Goal: Find specific page/section: Find specific page/section

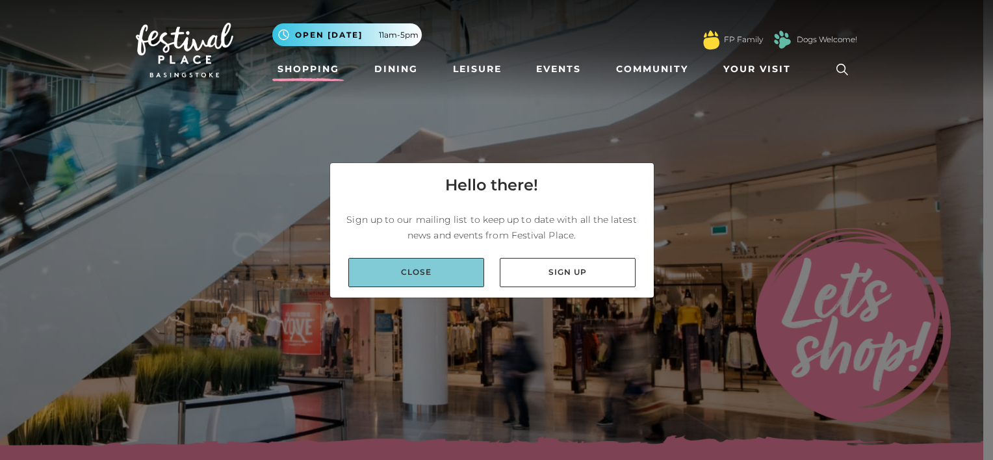
click at [434, 264] on link "Close" at bounding box center [416, 272] width 136 height 29
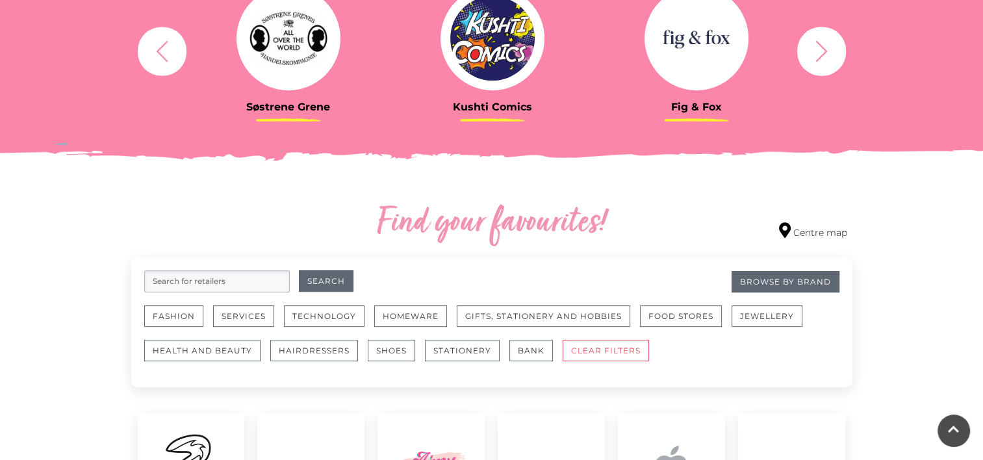
scroll to position [585, 0]
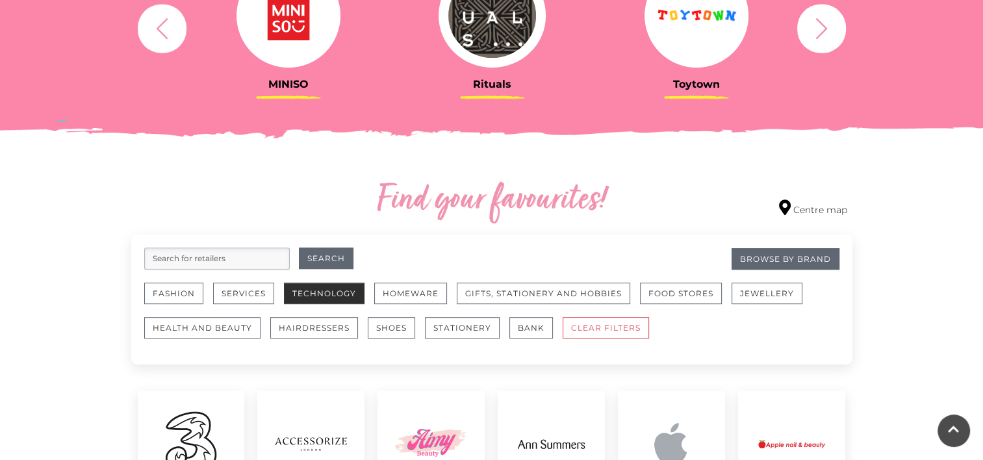
click at [335, 288] on button "Technology" at bounding box center [324, 293] width 81 height 21
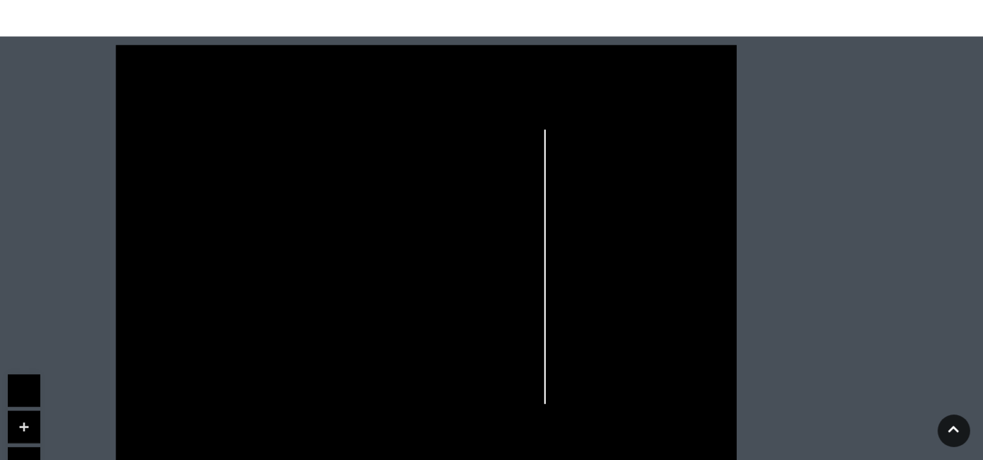
scroll to position [845, 0]
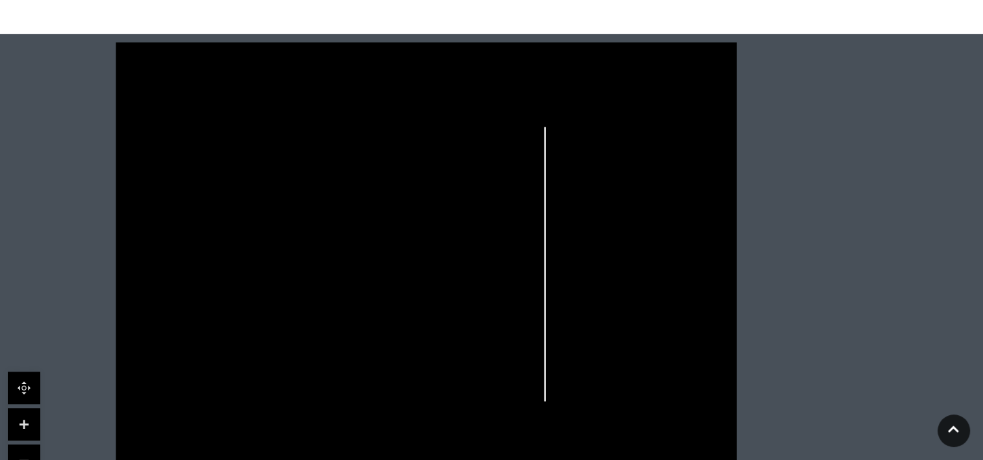
click at [26, 409] on link at bounding box center [24, 424] width 32 height 32
click at [413, 287] on icon at bounding box center [412, 291] width 8 height 8
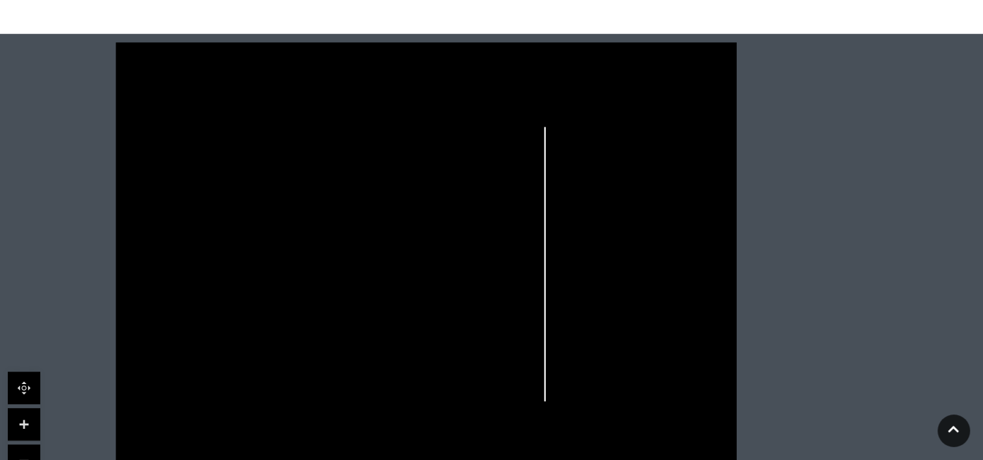
click at [357, 240] on rect at bounding box center [369, 246] width 25 height 12
click at [318, 272] on icon at bounding box center [314, 276] width 18 height 8
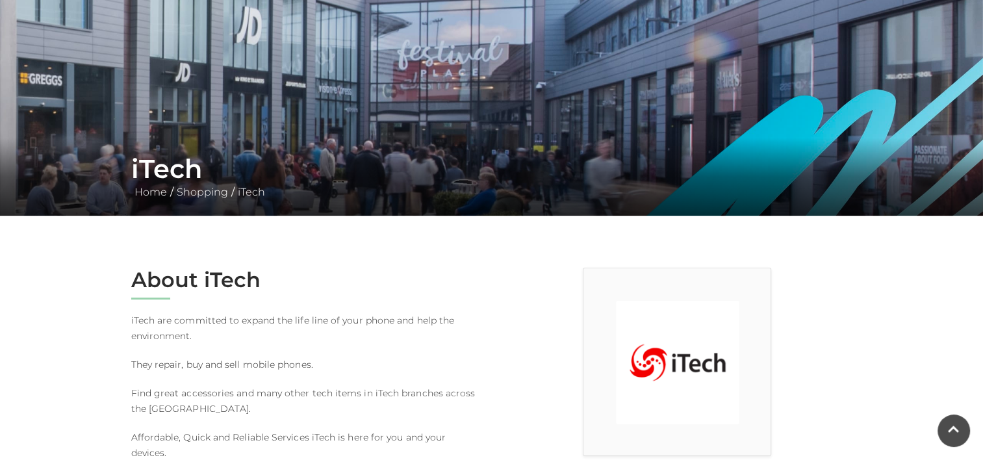
scroll to position [0, 0]
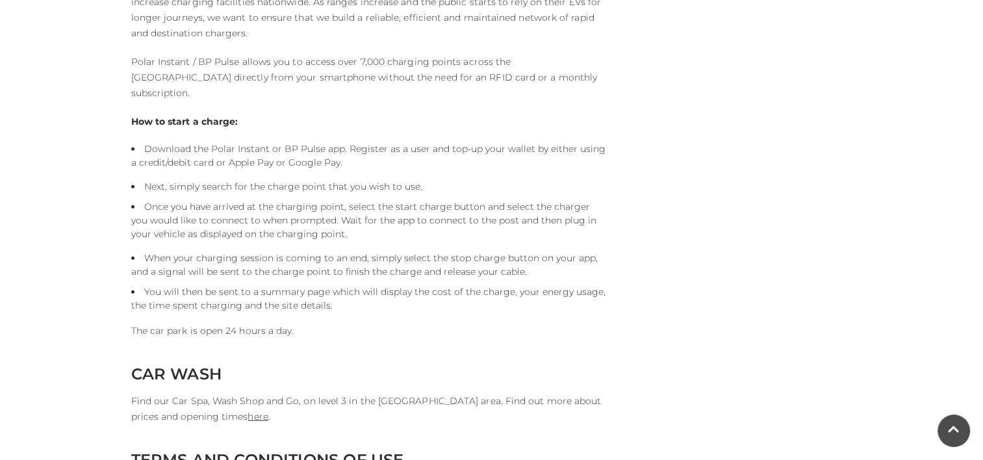
scroll to position [2989, 0]
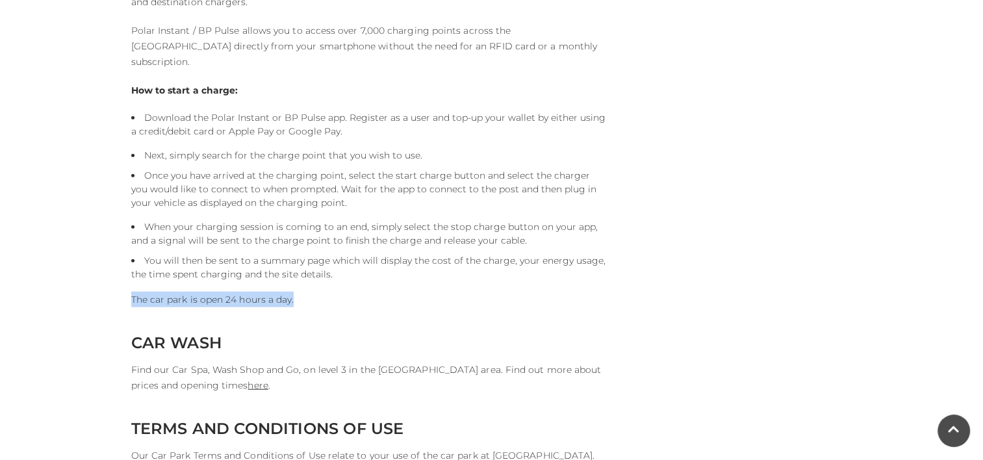
drag, startPoint x: 127, startPoint y: 277, endPoint x: 321, endPoint y: 282, distance: 193.7
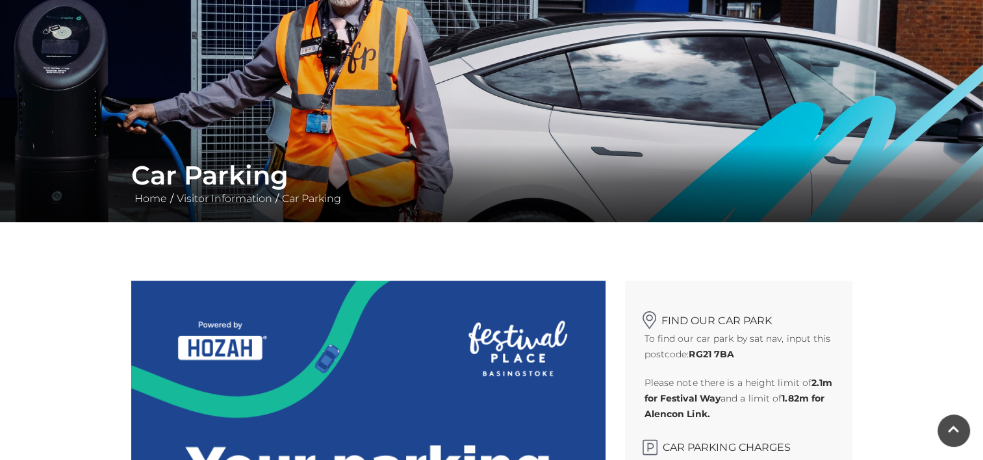
scroll to position [0, 0]
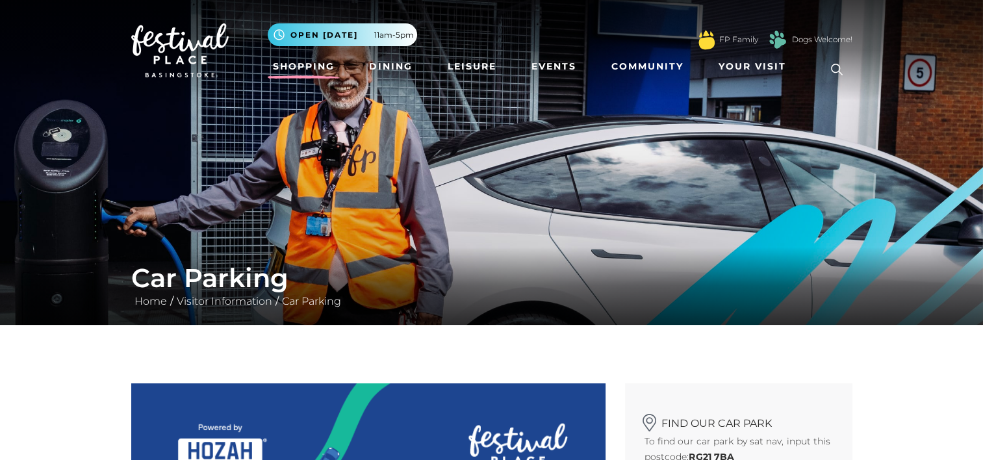
click at [314, 67] on link "Shopping" at bounding box center [304, 67] width 72 height 24
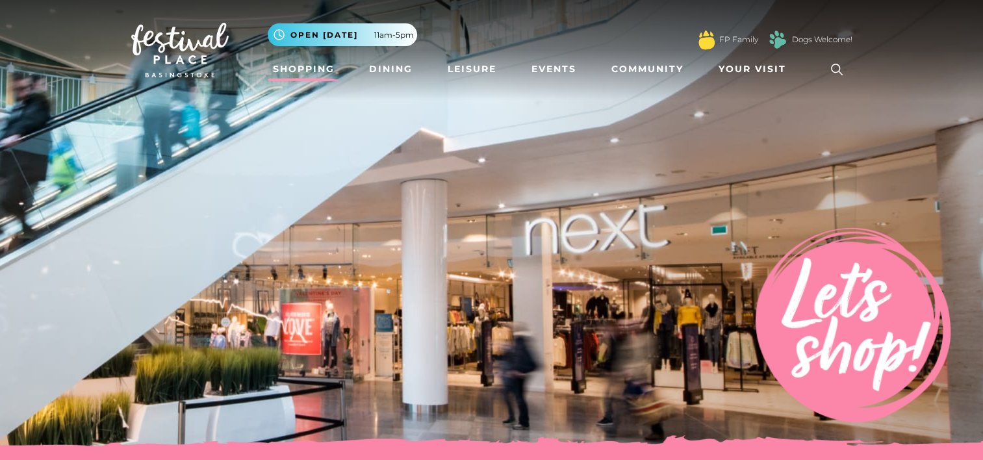
click at [292, 73] on link "Shopping" at bounding box center [304, 69] width 72 height 24
click at [305, 77] on link "Shopping" at bounding box center [304, 69] width 72 height 24
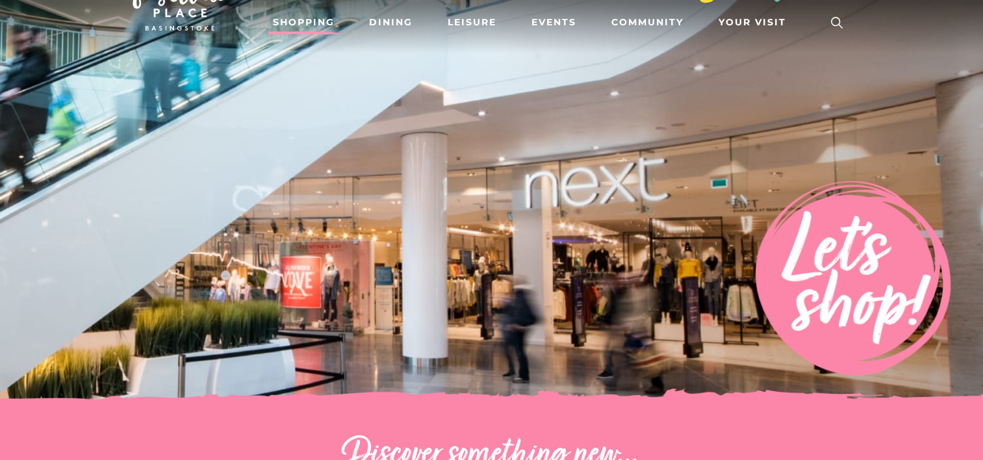
scroll to position [195, 0]
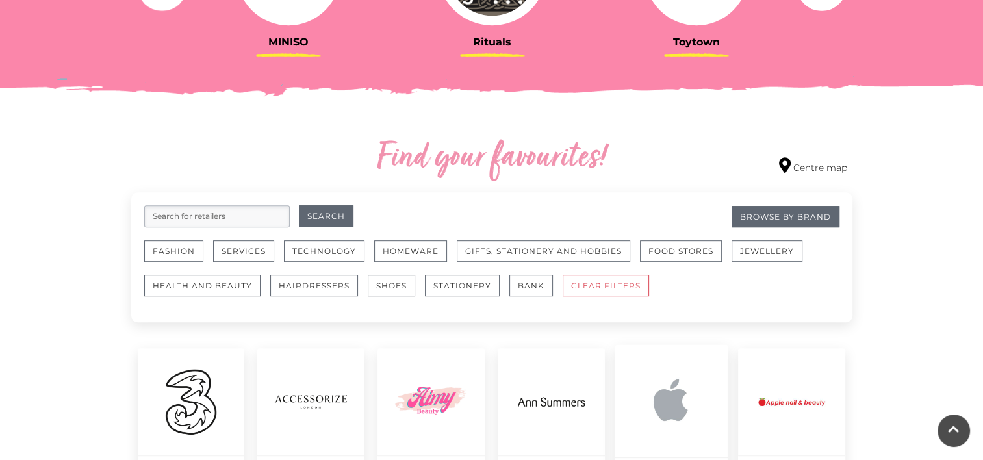
scroll to position [650, 0]
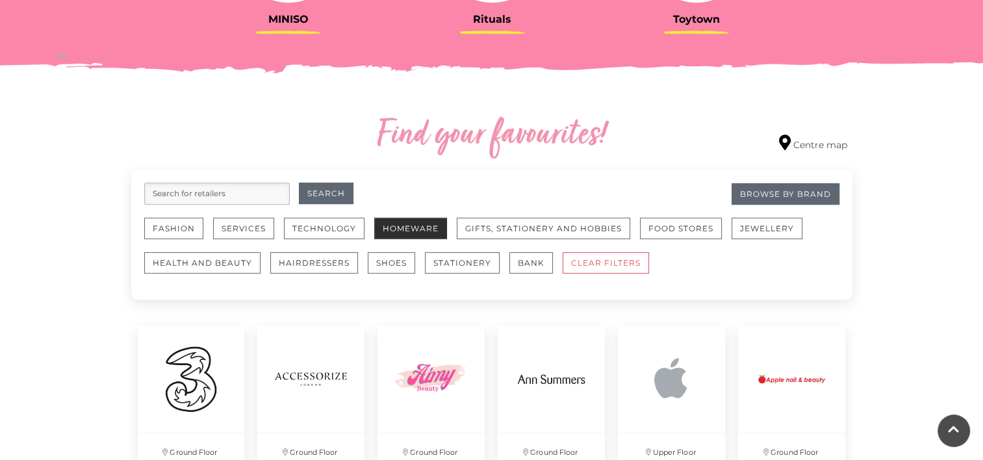
click at [419, 227] on button "Homeware" at bounding box center [410, 228] width 73 height 21
